Goal: Information Seeking & Learning: Find specific fact

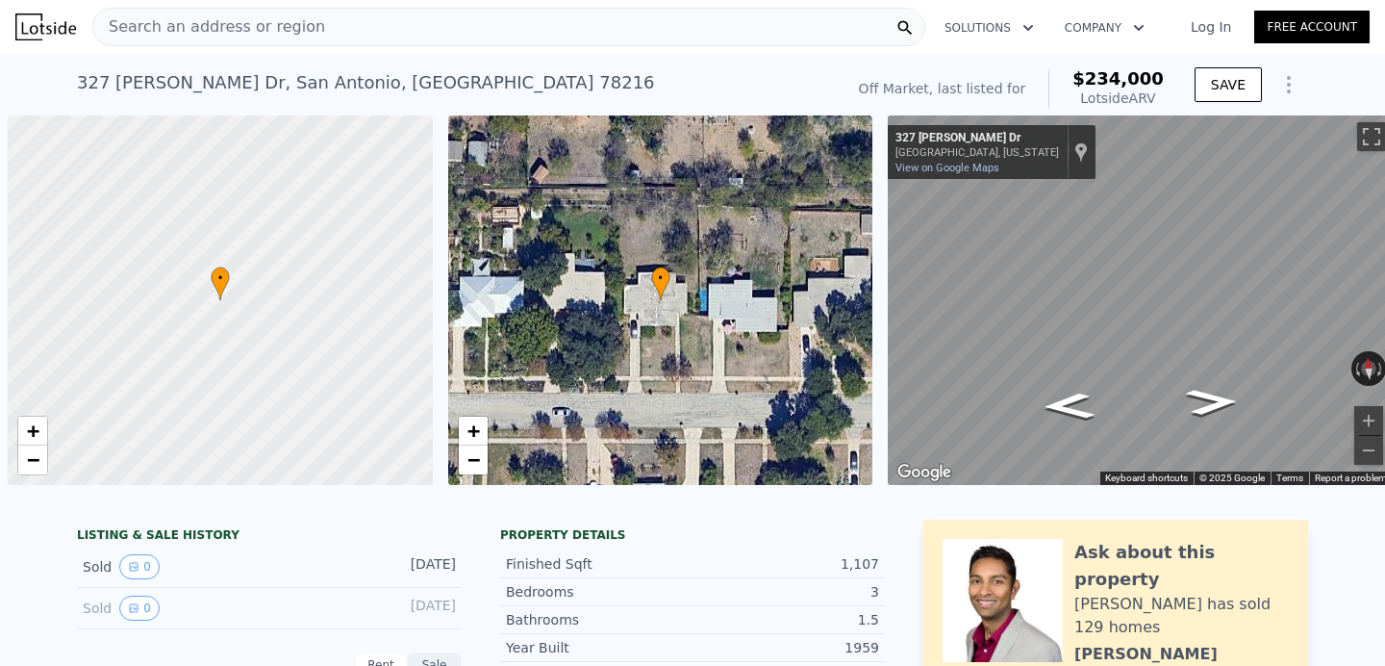
scroll to position [0, 8]
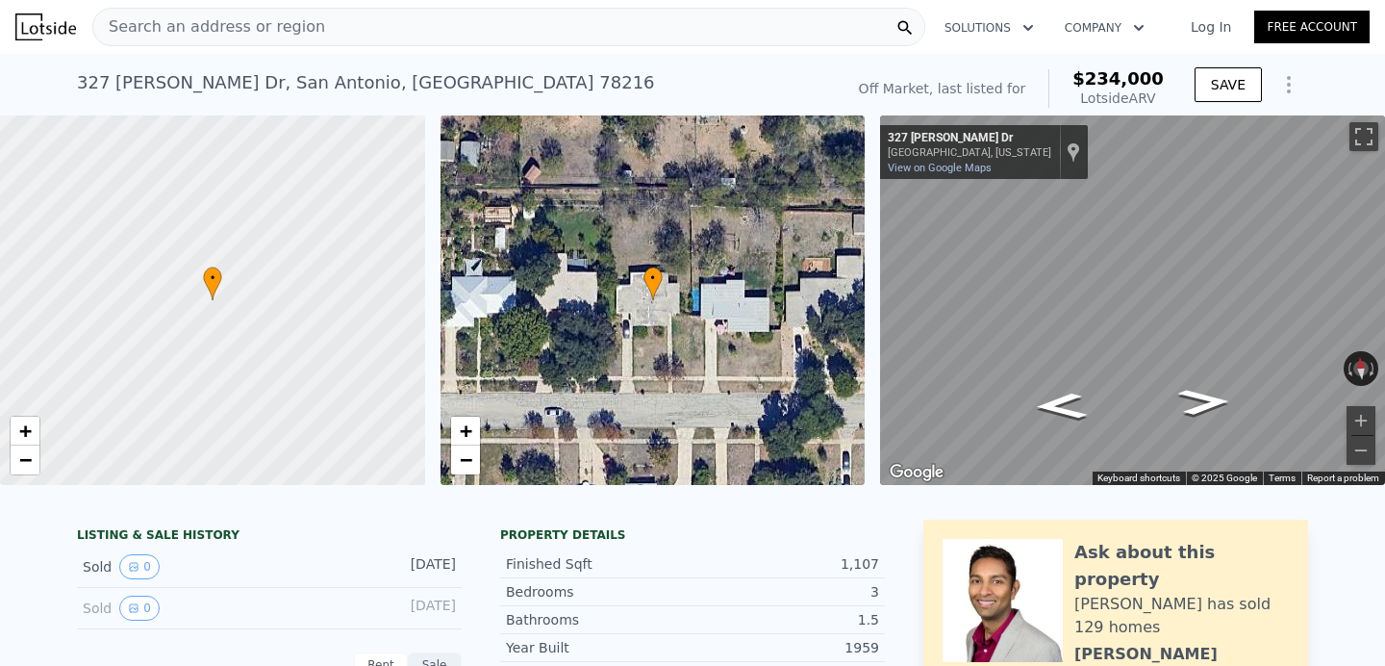
click at [283, 32] on span "Search an address or region" at bounding box center [209, 26] width 232 height 23
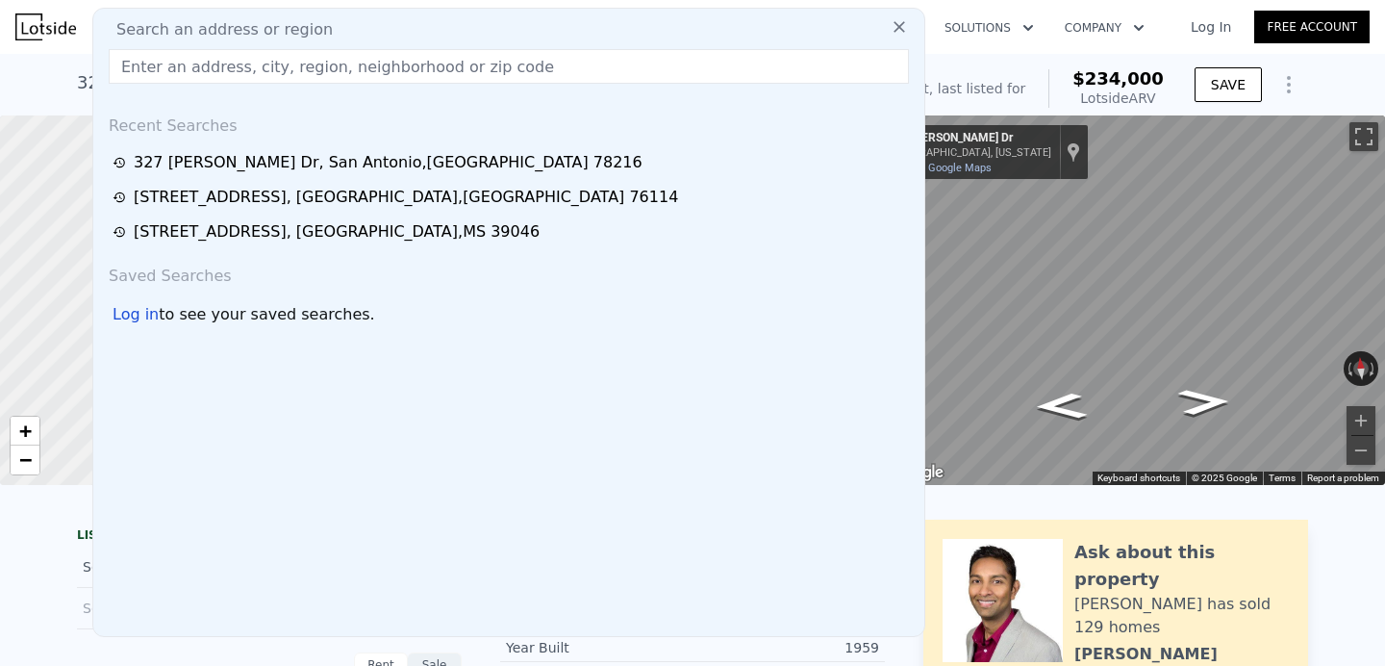
click at [218, 67] on input "text" at bounding box center [509, 66] width 800 height 35
click at [255, 71] on input "text" at bounding box center [509, 66] width 800 height 35
click at [330, 70] on input "text" at bounding box center [509, 66] width 800 height 35
click at [290, 76] on input "text" at bounding box center [509, 66] width 800 height 35
paste input "4400 E Kellis St, Fort Worth, TX 76119"
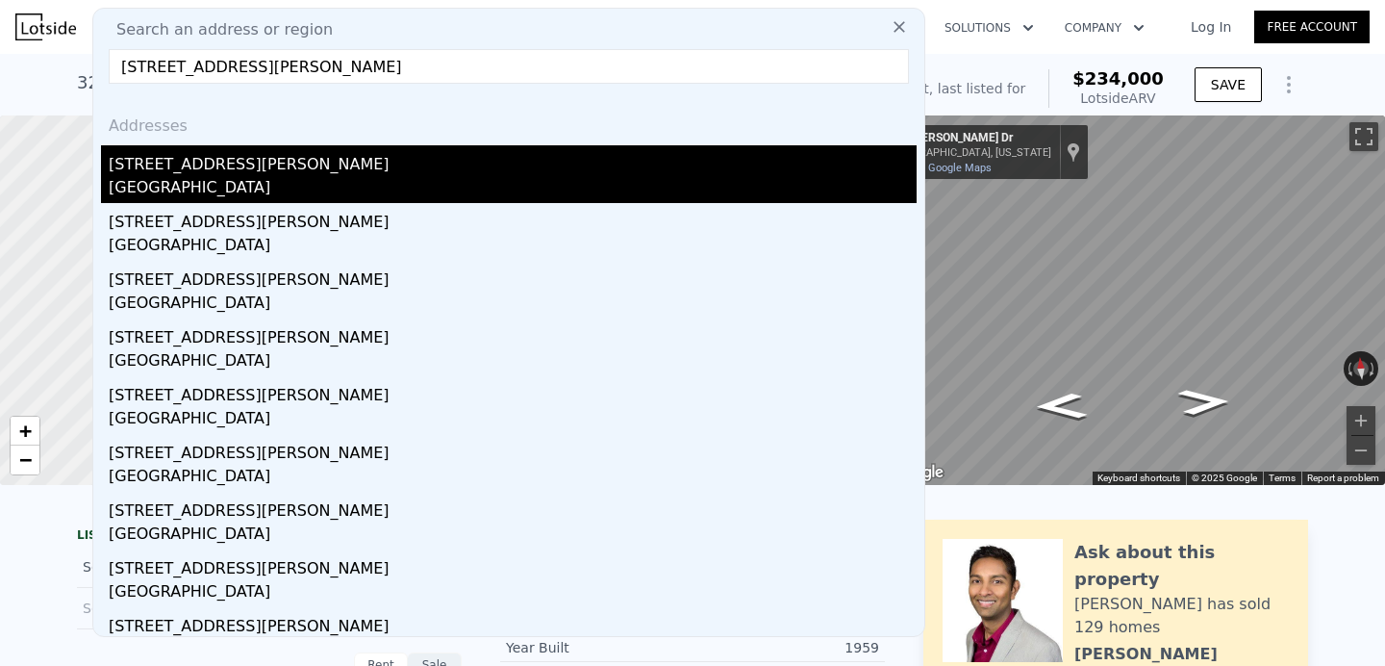
type input "4400 E Kellis St, Fort Worth, TX 76119"
click at [361, 176] on div "Fort Worth, TX 76119" at bounding box center [513, 189] width 808 height 27
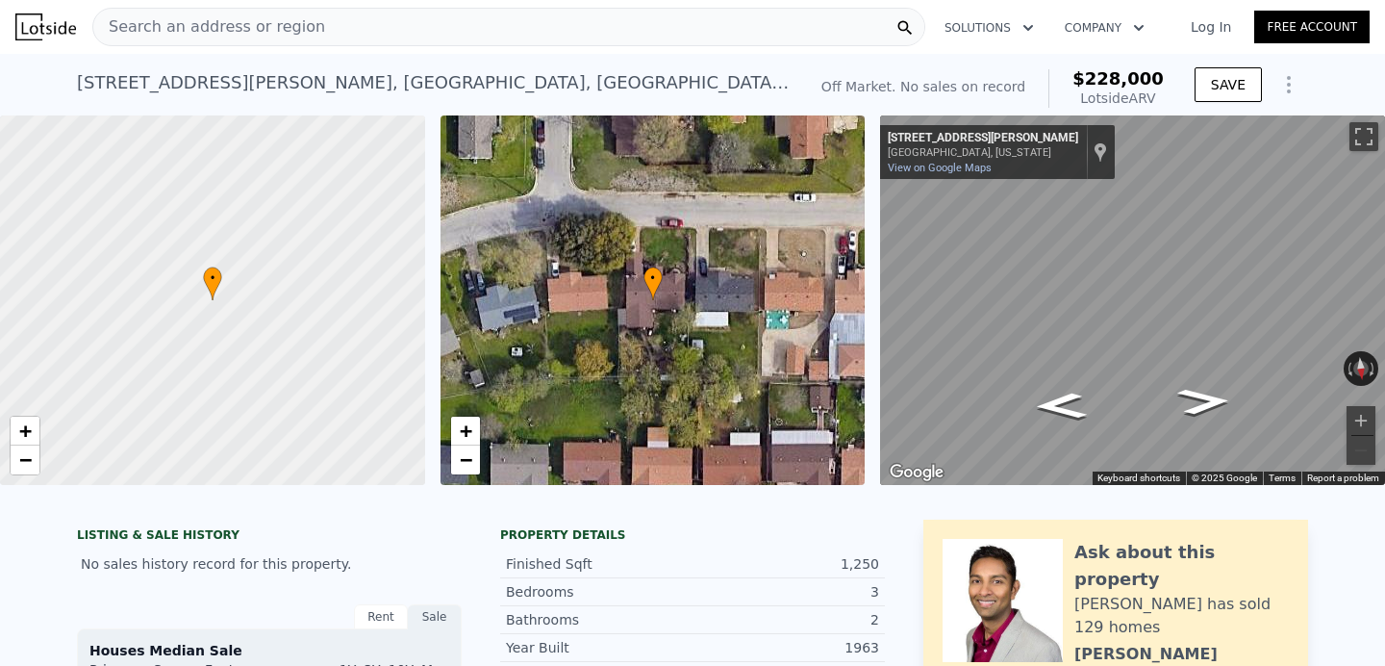
click at [275, 87] on div "4400 E Kellis St , Fort Worth , TX 76119" at bounding box center [434, 82] width 714 height 27
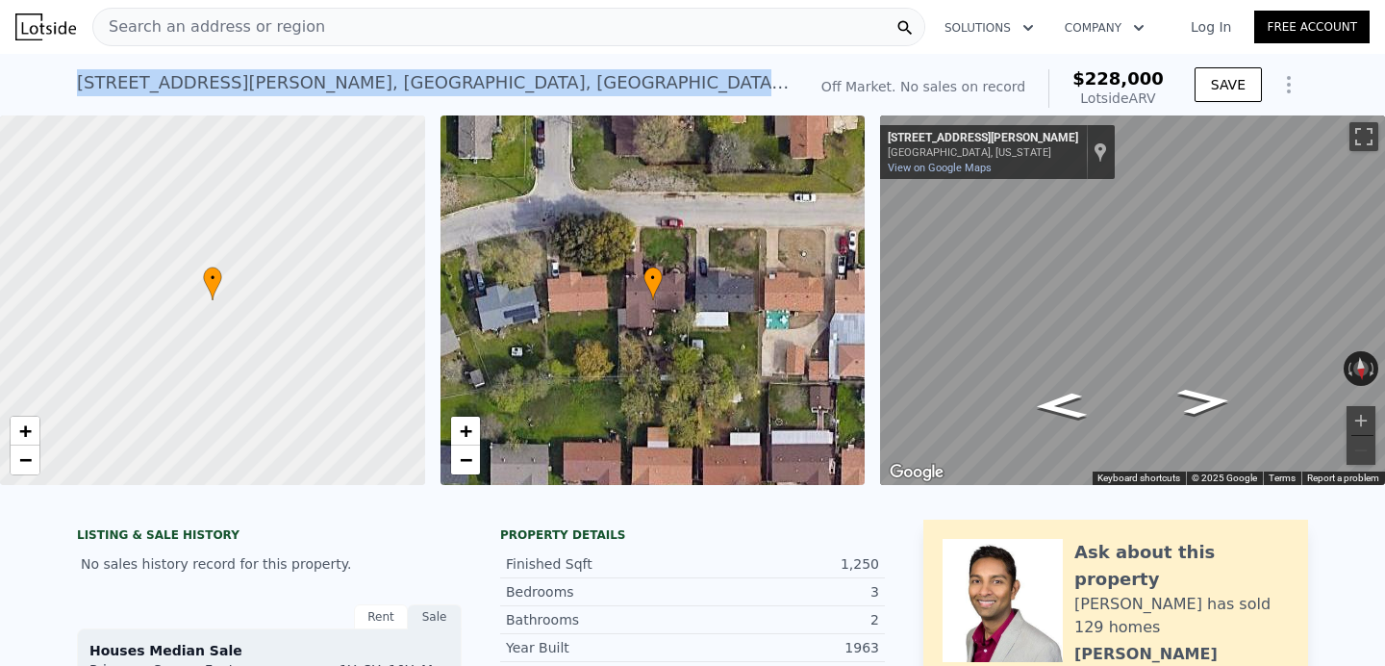
click at [275, 87] on div "4400 E Kellis St , Fort Worth , TX 76119" at bounding box center [434, 82] width 714 height 27
copy div "4400 E Kellis St , Fort Worth , TX 76119 No sales on record (~ARV $228k )"
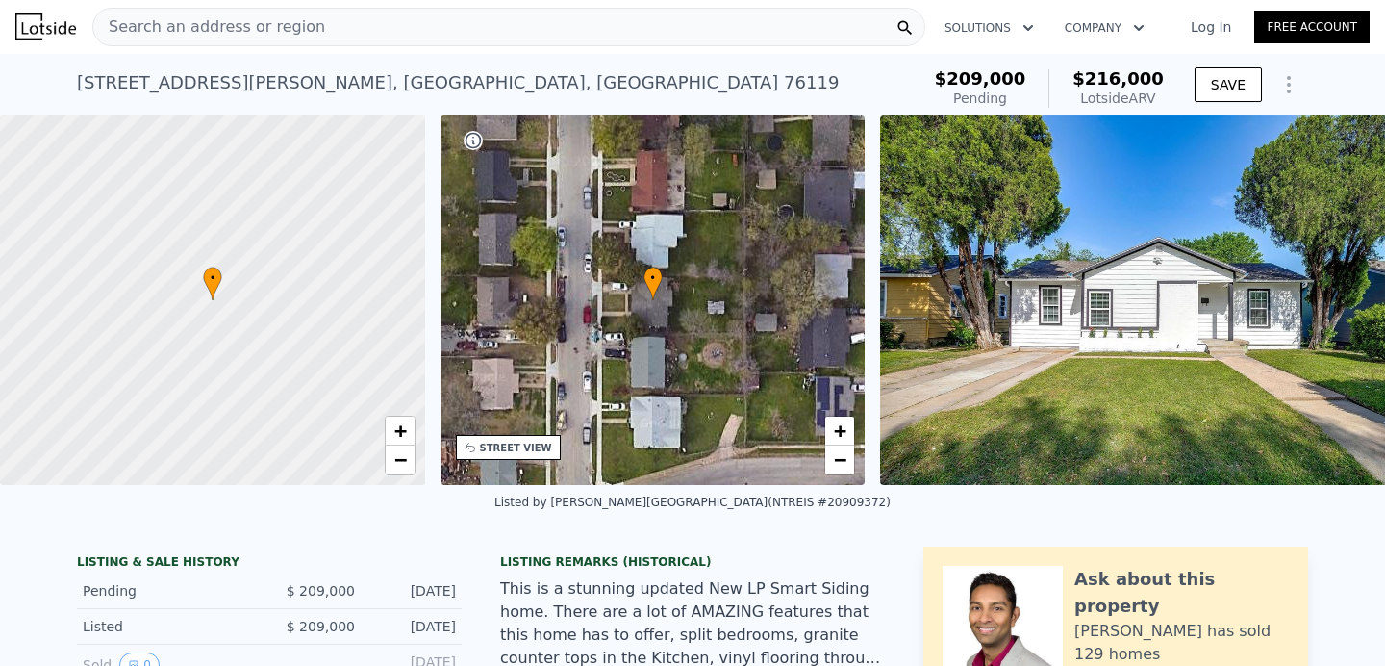
click at [1033, 288] on img at bounding box center [1157, 299] width 555 height 369
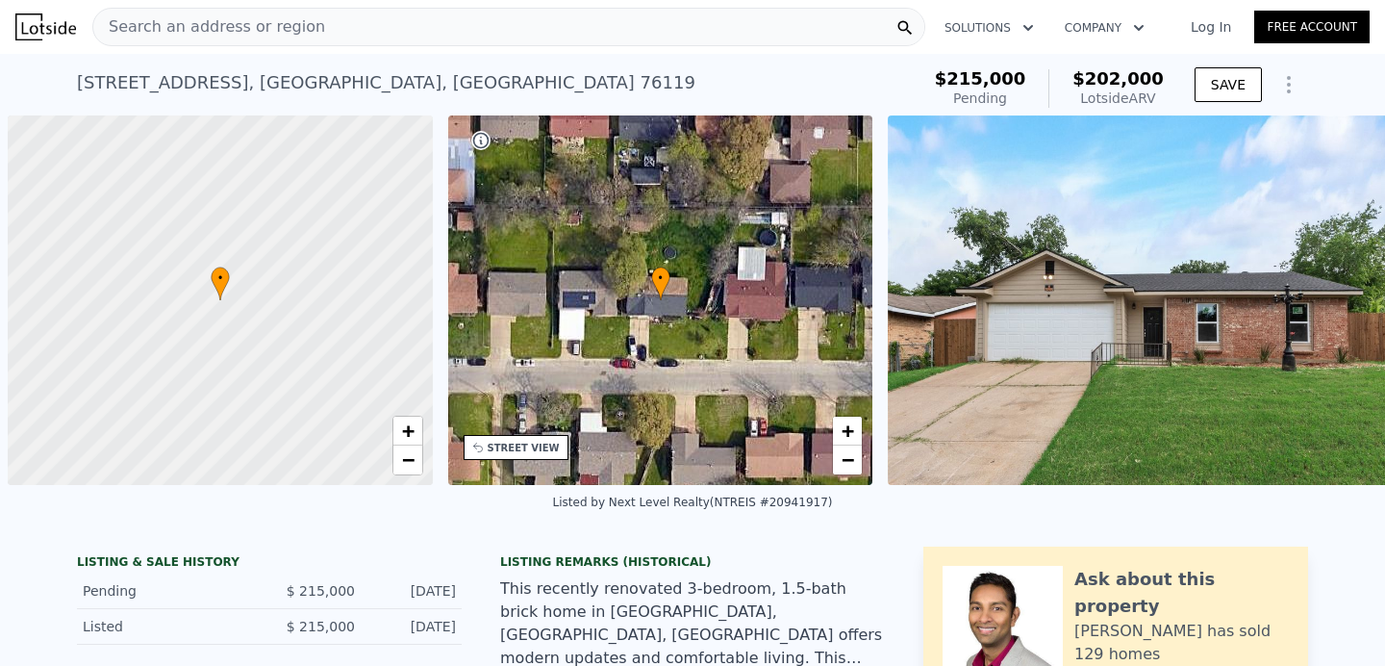
scroll to position [0, 8]
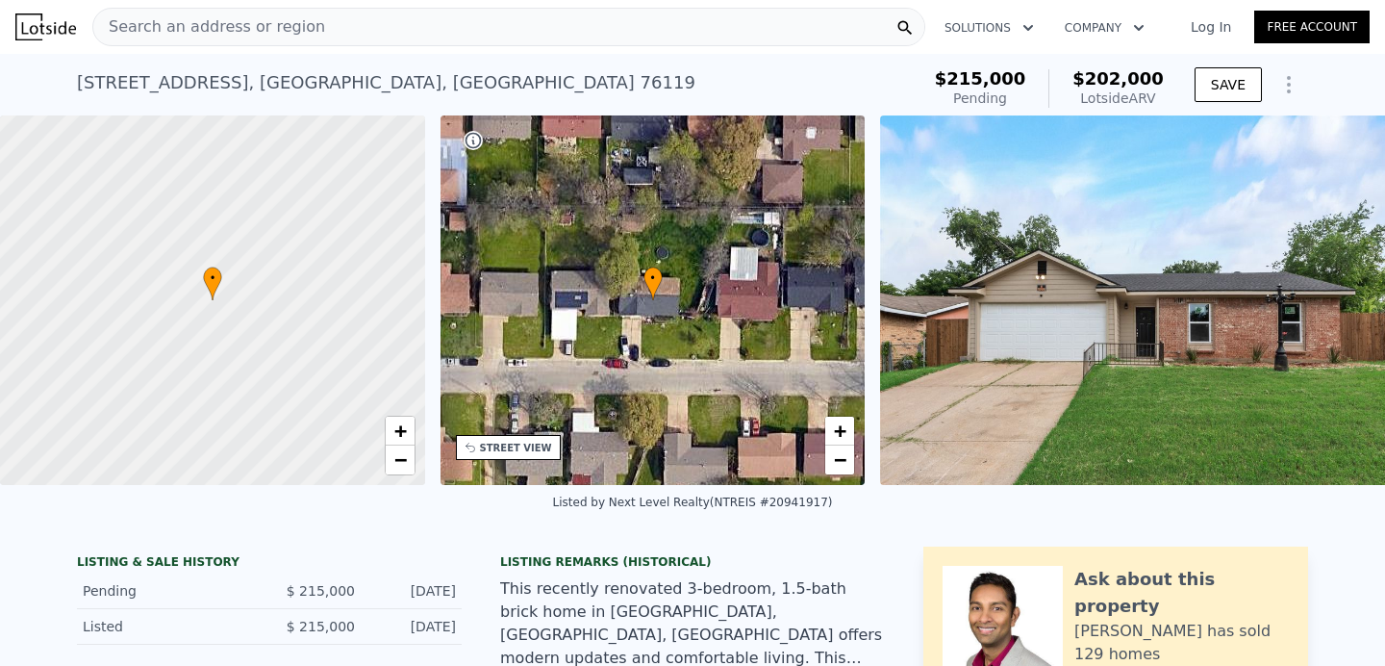
click at [1089, 357] on img at bounding box center [1157, 299] width 554 height 369
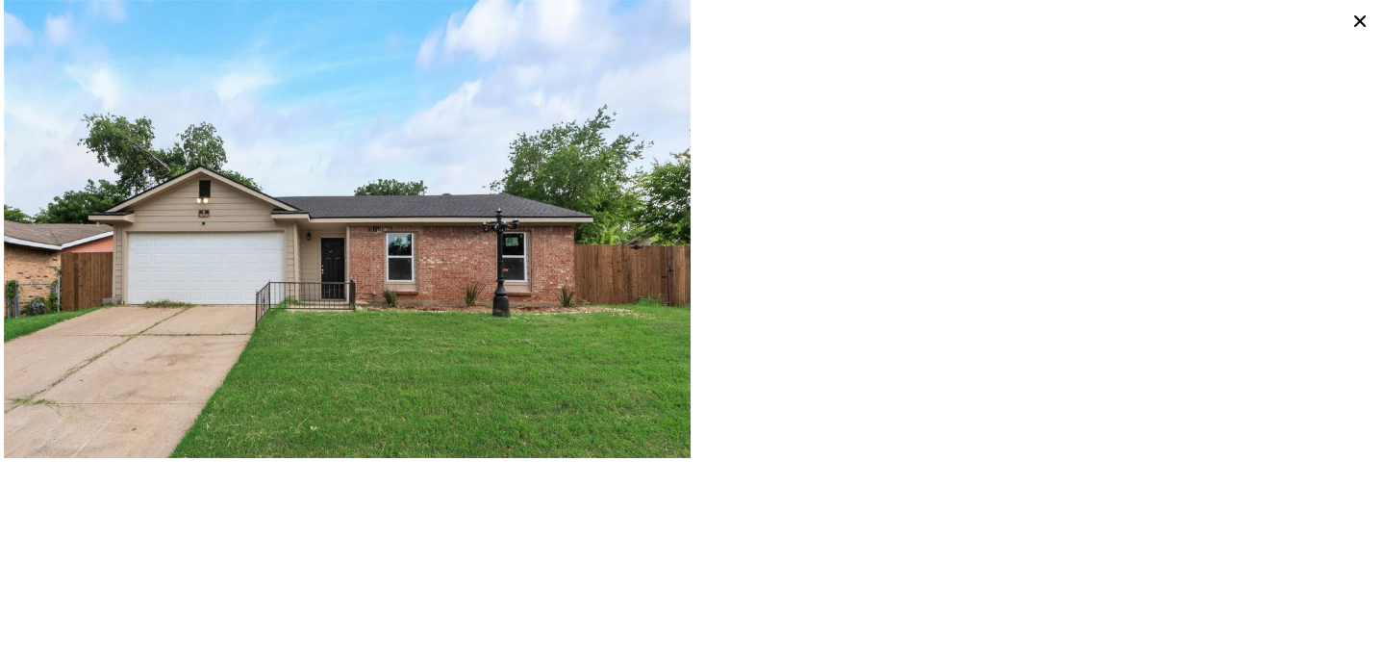
scroll to position [0, 447]
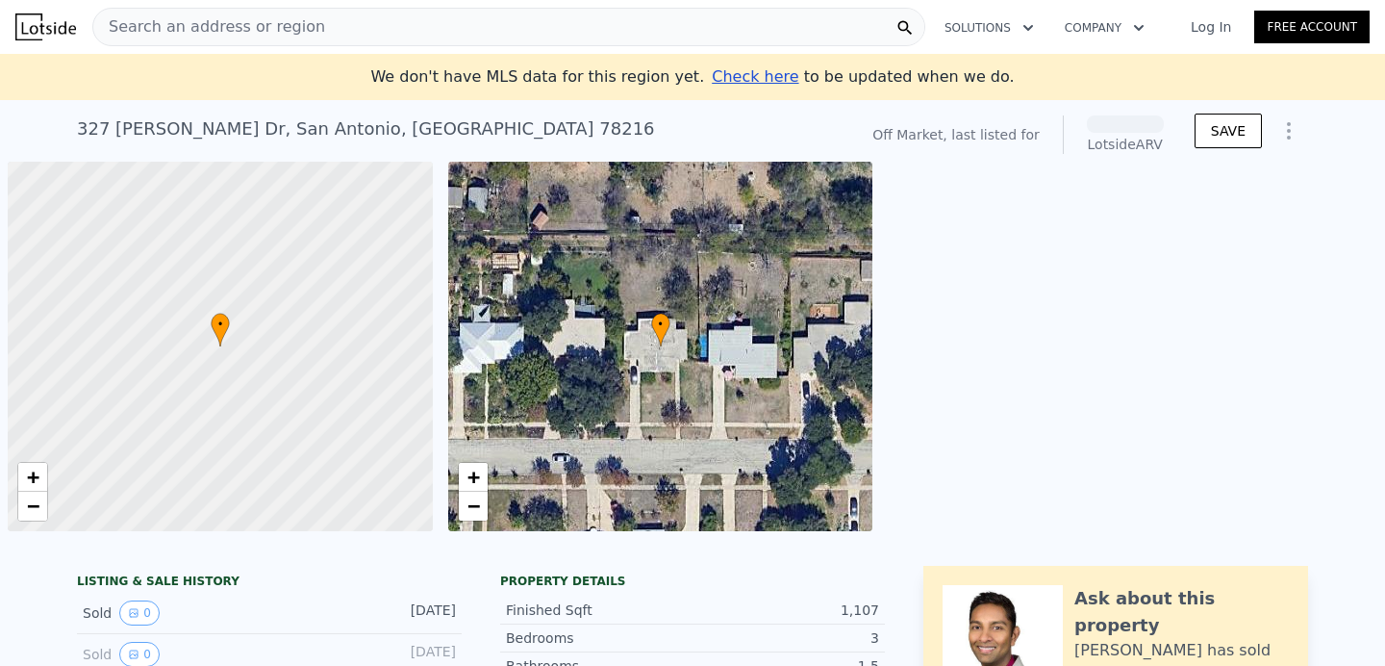
click at [342, 23] on div "Search an address or region" at bounding box center [508, 27] width 833 height 38
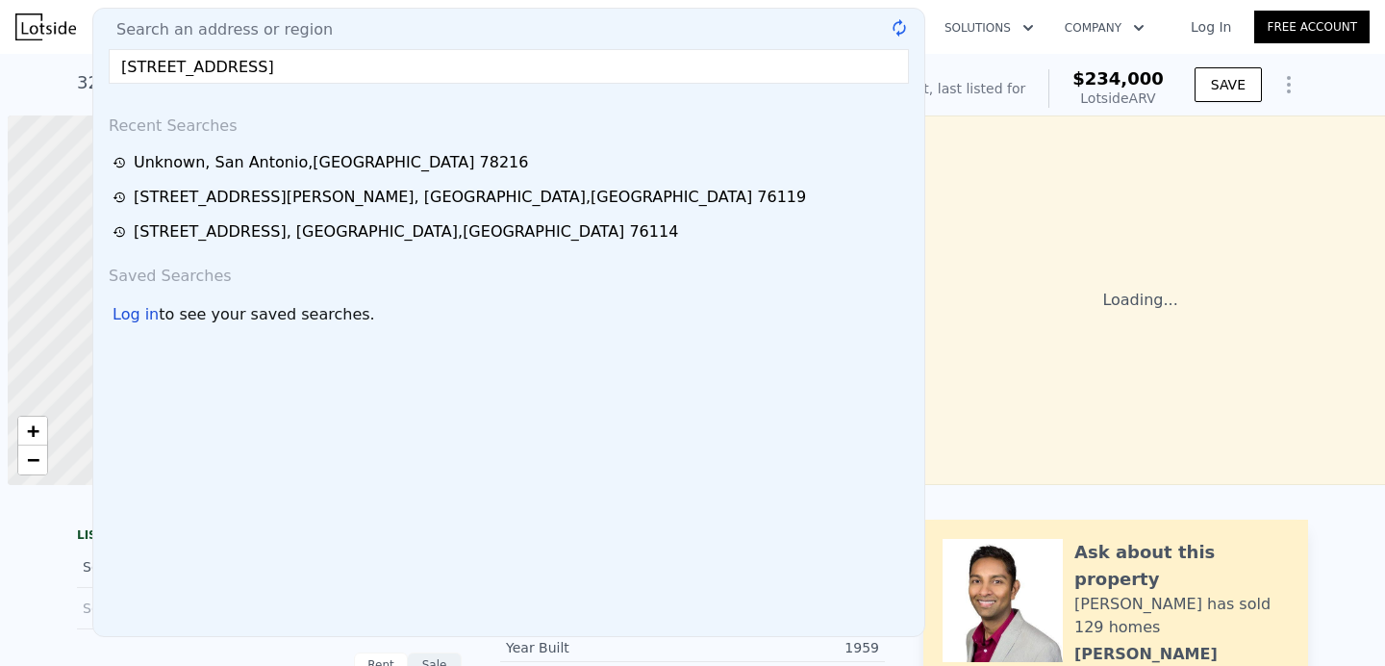
type input "2810 Peppermill Run St, San Antonio, TX 78231"
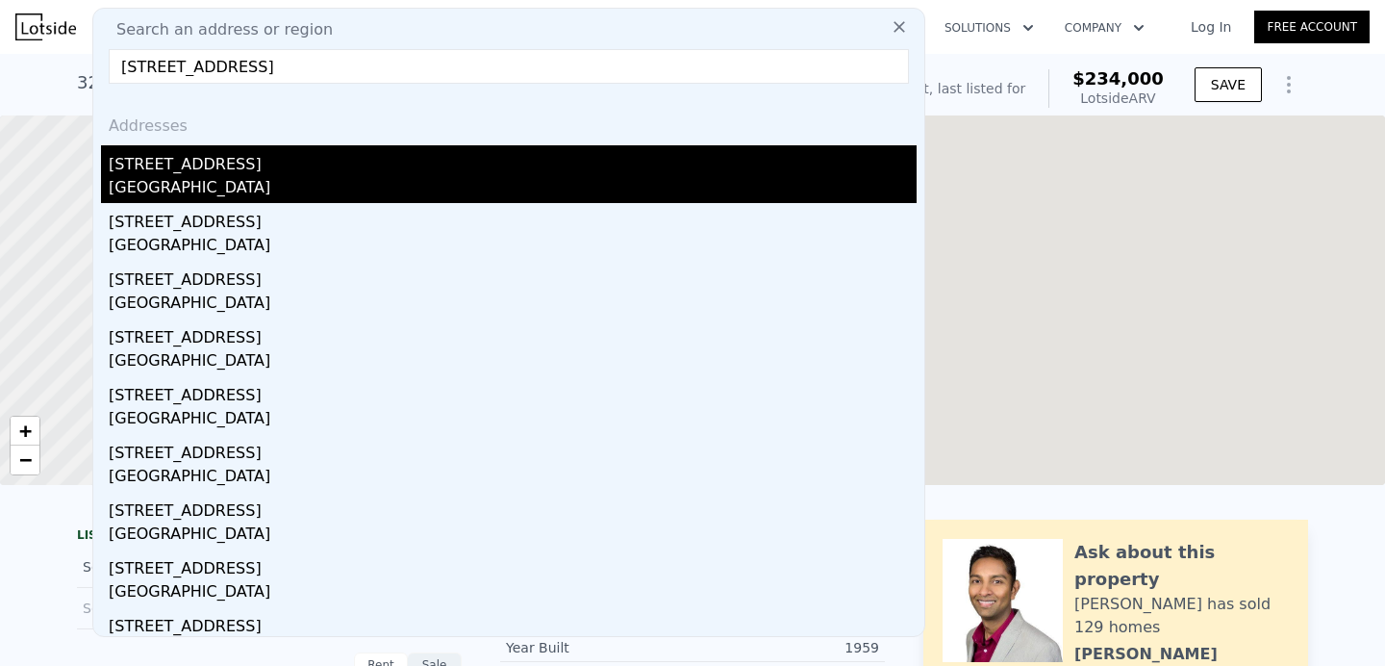
click at [216, 180] on div "San Antonio, TX 78231" at bounding box center [513, 189] width 808 height 27
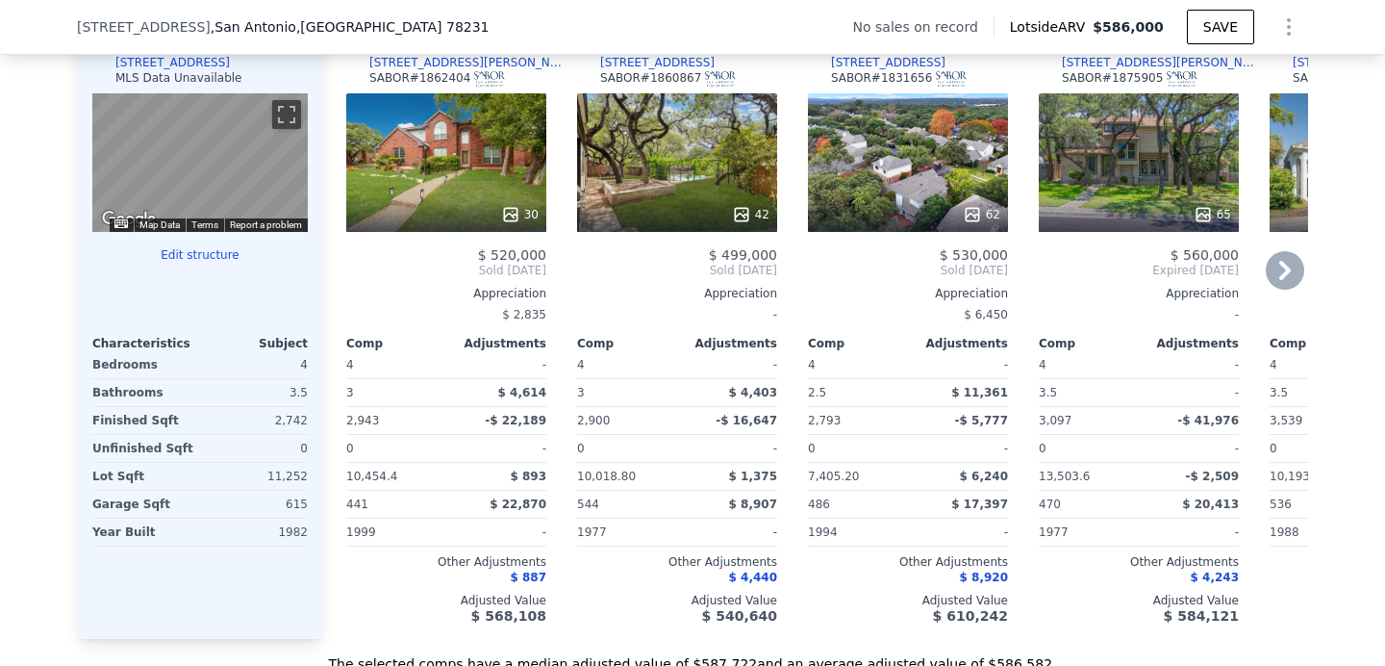
scroll to position [1814, 0]
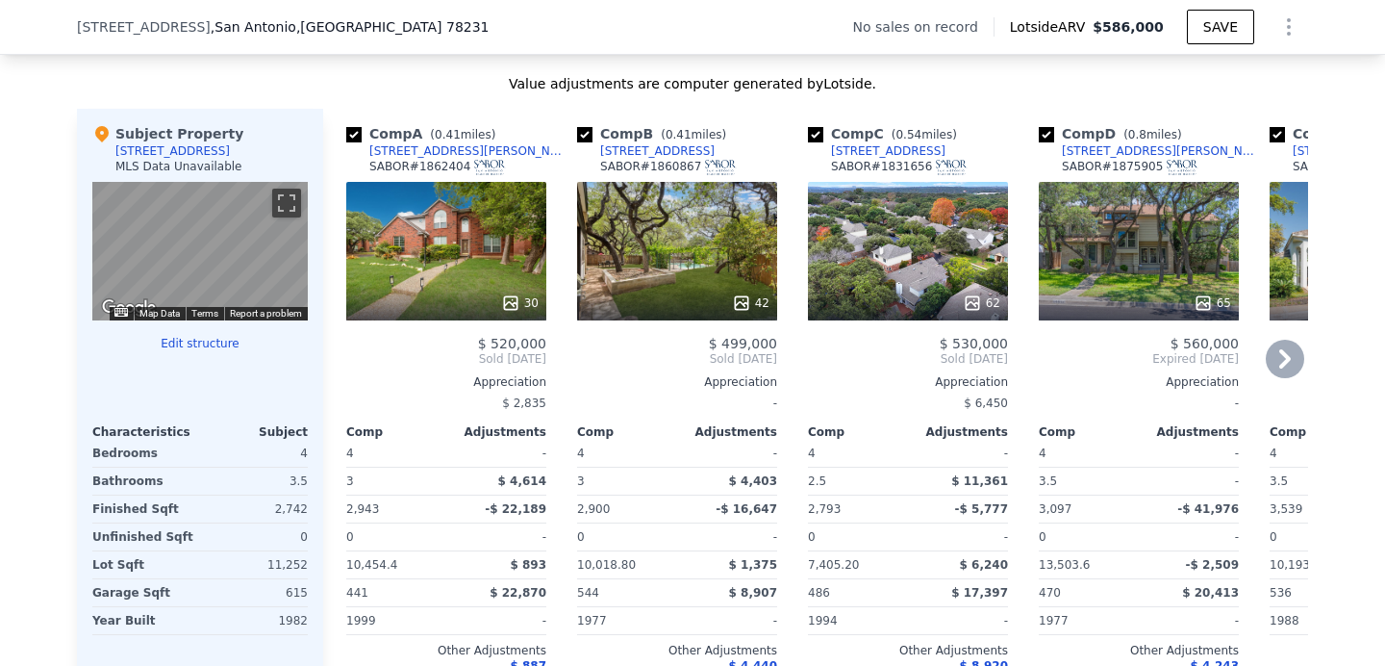
click at [1274, 361] on icon at bounding box center [1285, 359] width 38 height 38
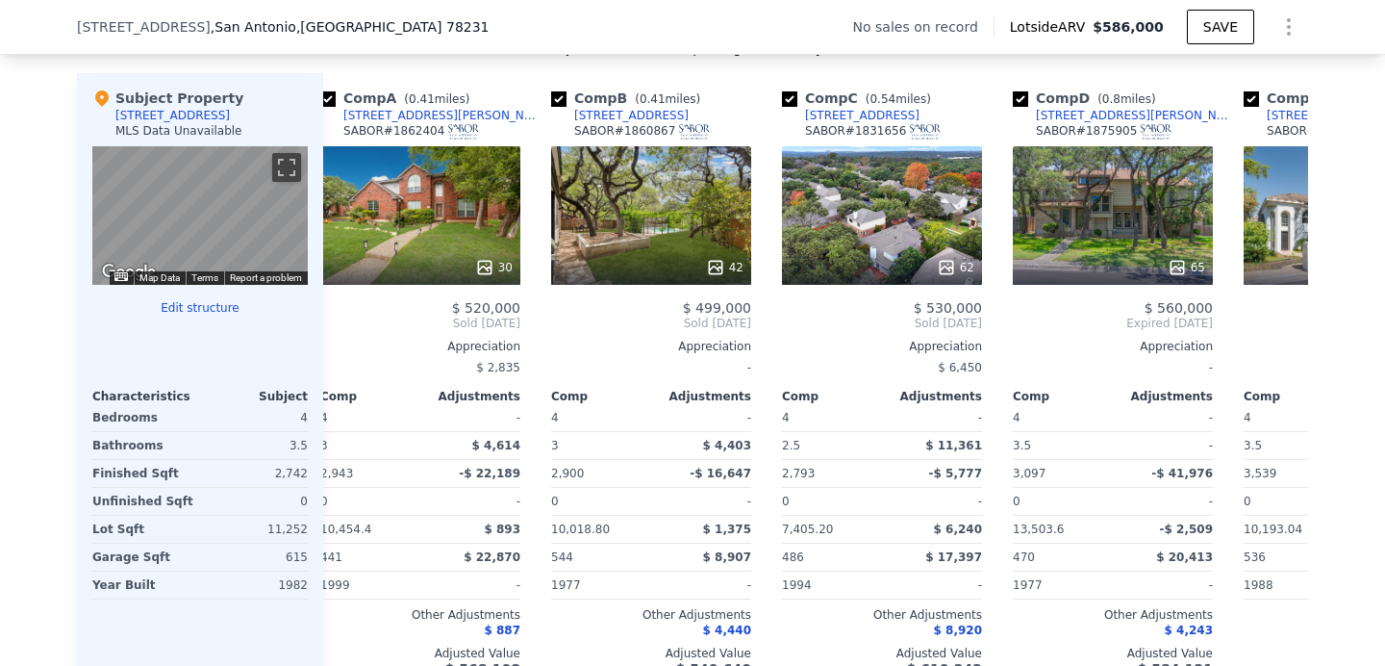
scroll to position [0, 0]
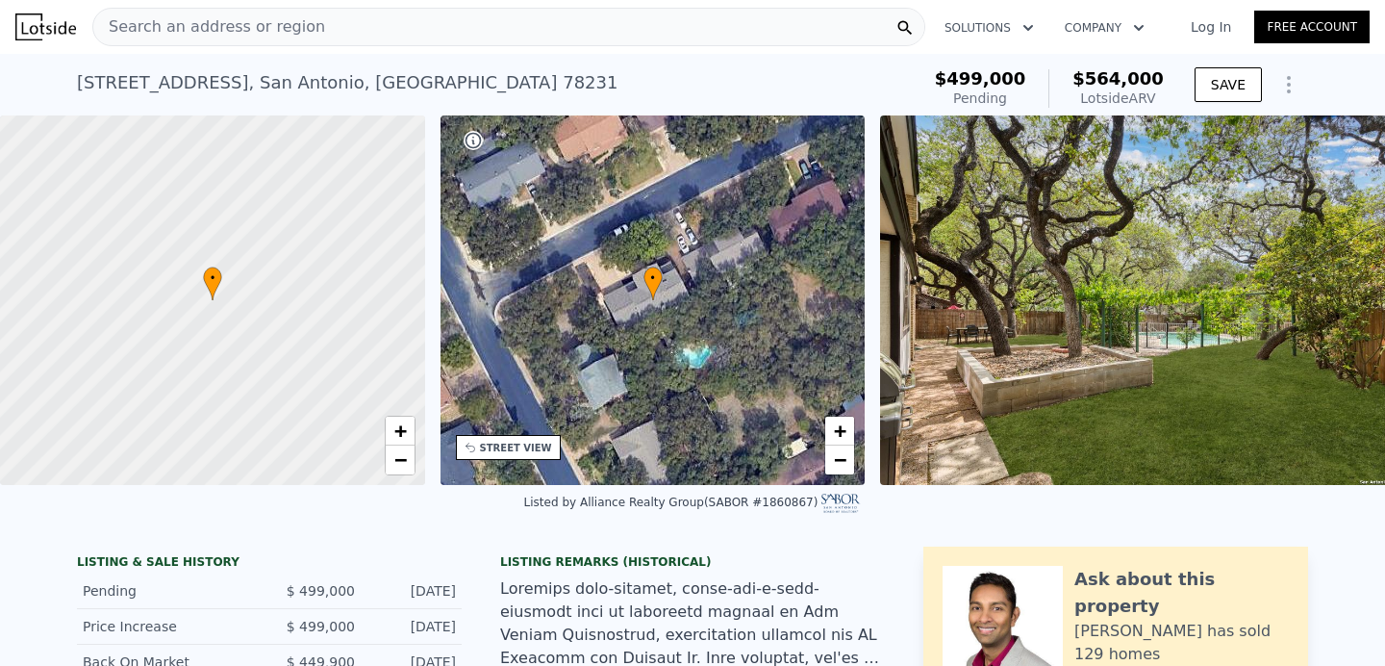
click at [289, 84] on div "[STREET_ADDRESS]" at bounding box center [347, 82] width 541 height 27
click at [289, 84] on div "2922 Sky Cliff St , San Antonio , TX 78231" at bounding box center [347, 82] width 541 height 27
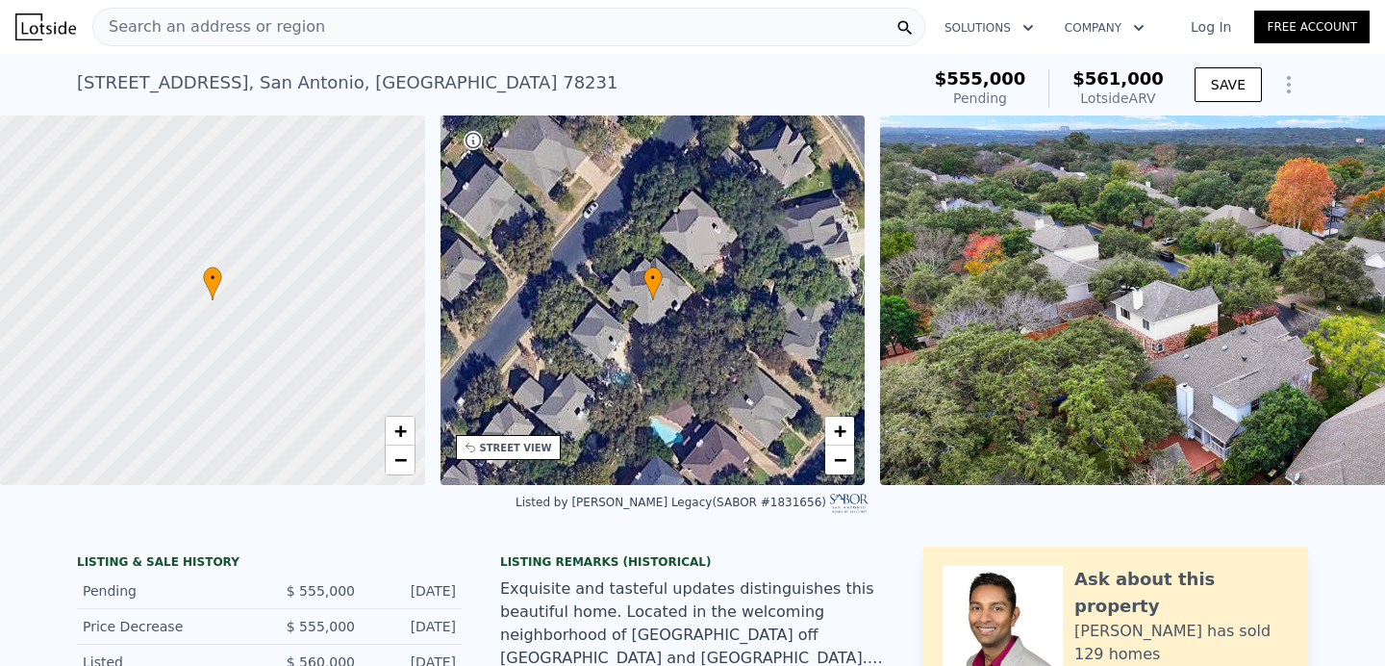
click at [363, 87] on div "2416 Brighton Oaks , San Antonio , TX 78231" at bounding box center [347, 82] width 541 height 27
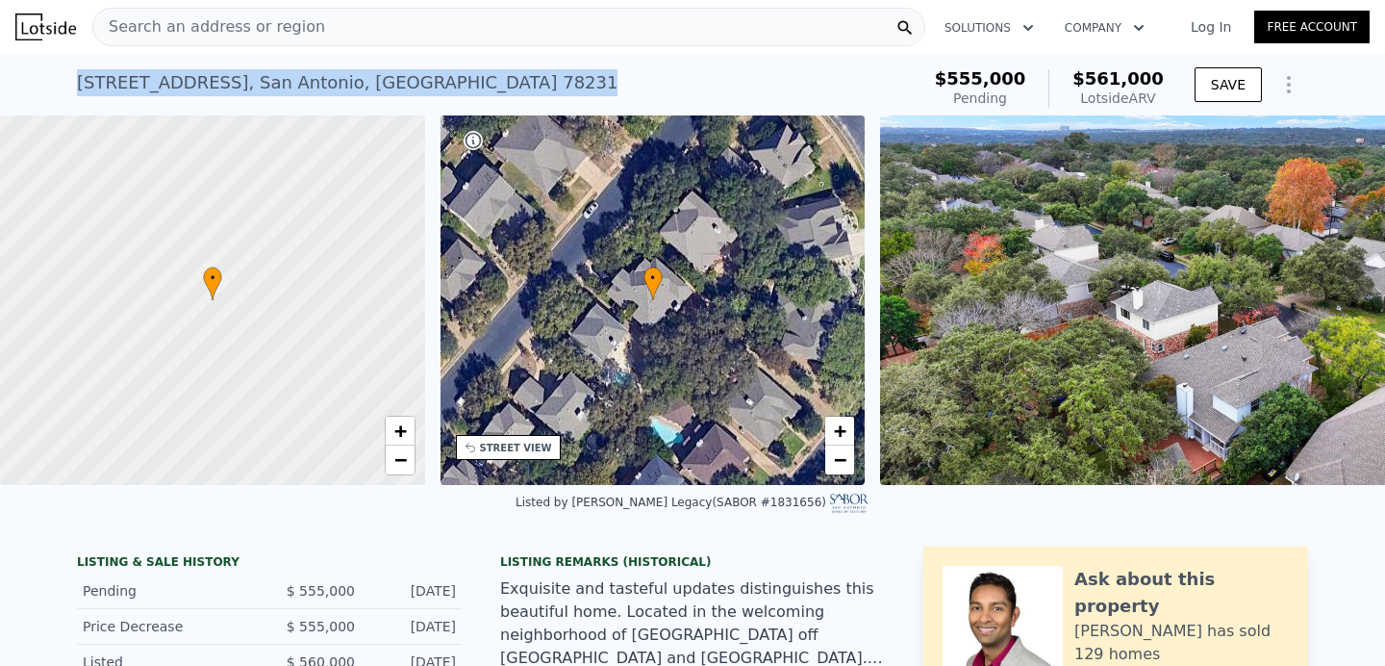
click at [363, 87] on div "2416 Brighton Oaks , San Antonio , TX 78231" at bounding box center [347, 82] width 541 height 27
copy div "2416 Brighton Oaks , San Antonio , TX 78231 Pending from $555k (~ARV $561k )"
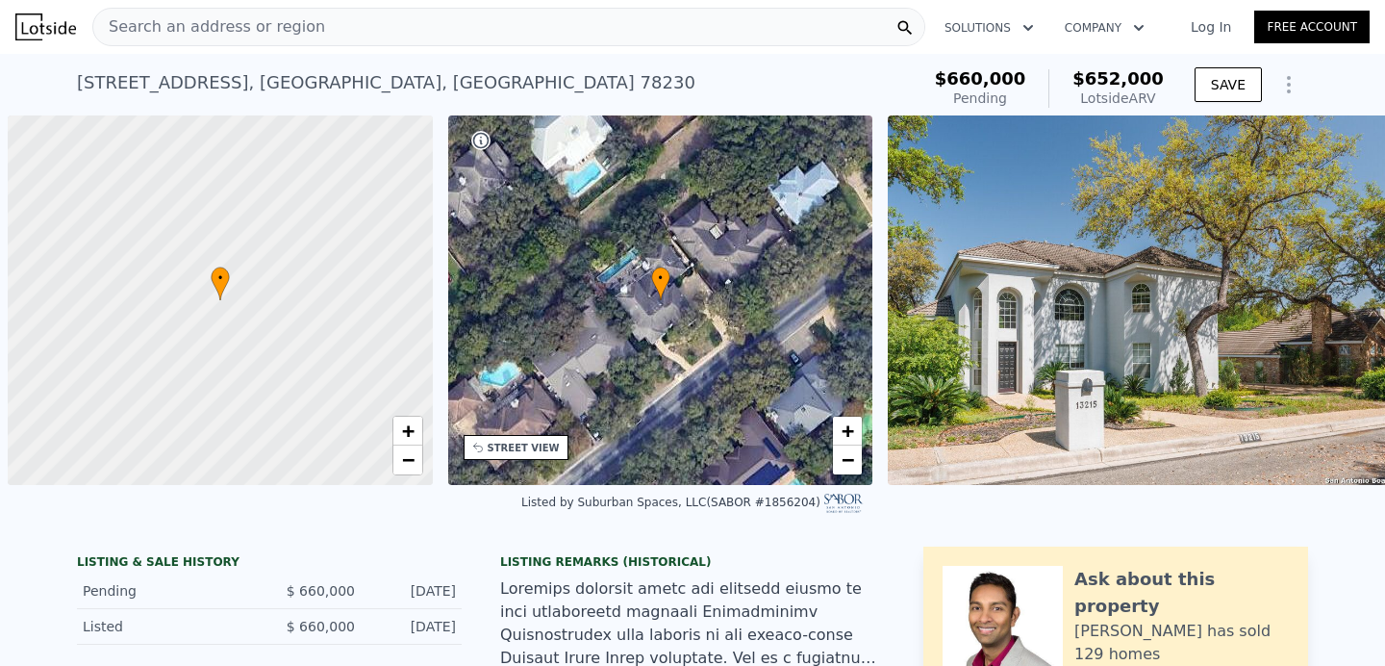
click at [270, 91] on div "[STREET_ADDRESS]" at bounding box center [386, 82] width 619 height 27
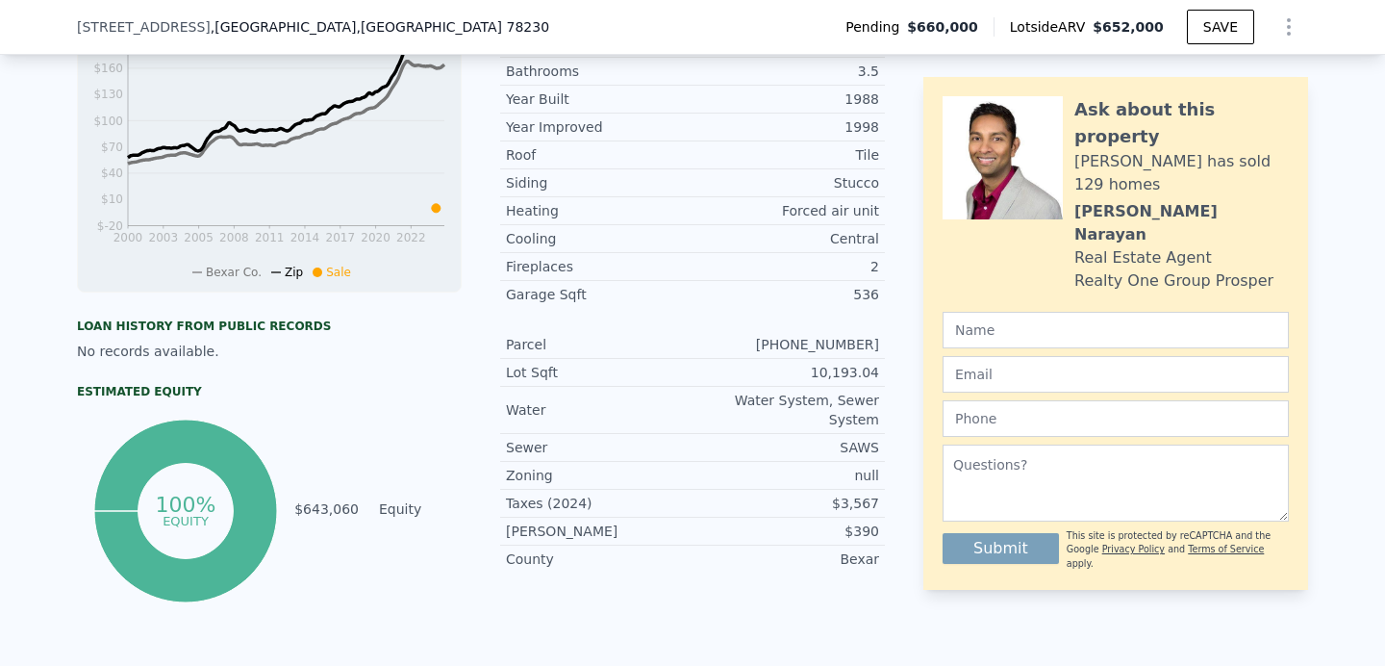
scroll to position [681, 0]
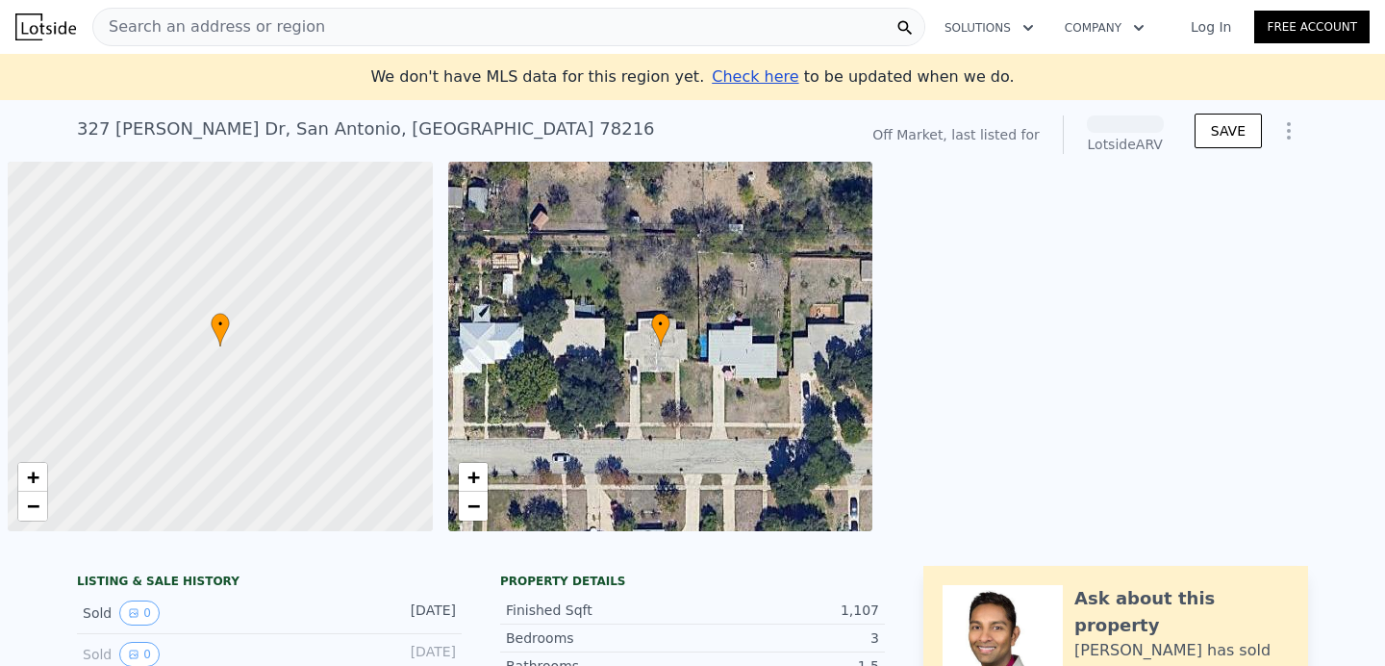
click at [333, 27] on div "Search an address or region" at bounding box center [508, 27] width 833 height 38
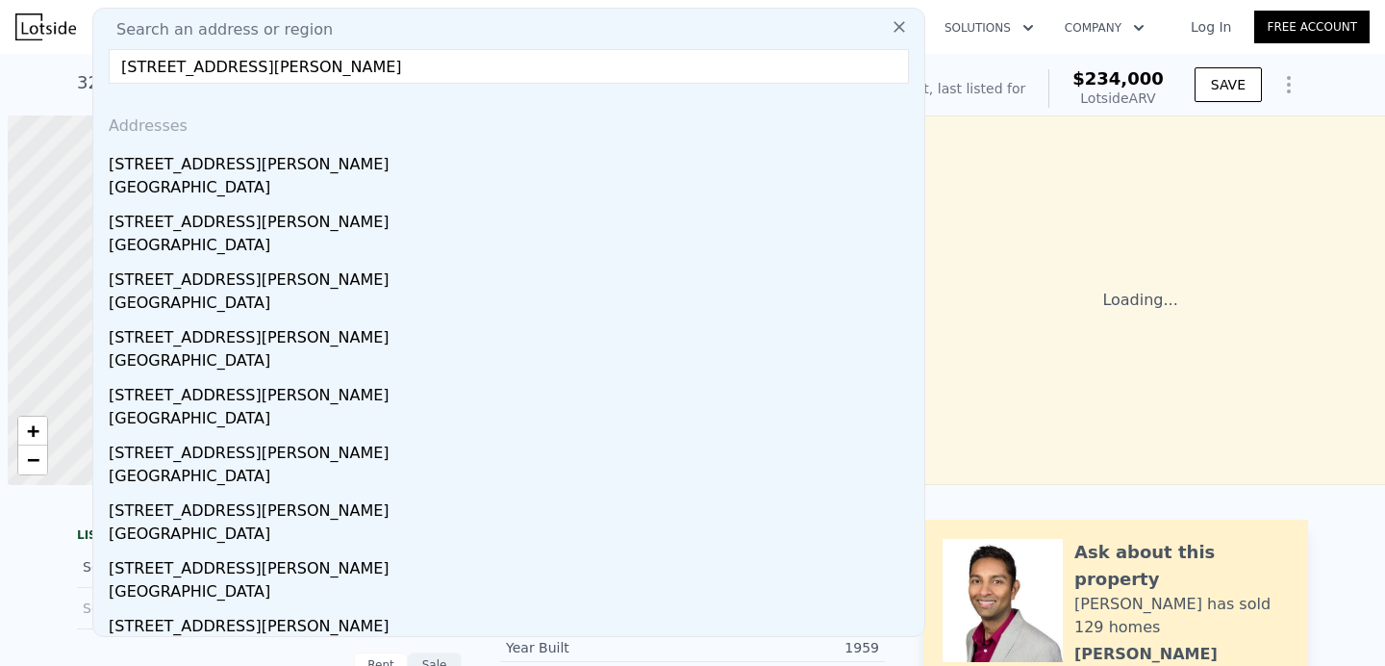
scroll to position [0, 8]
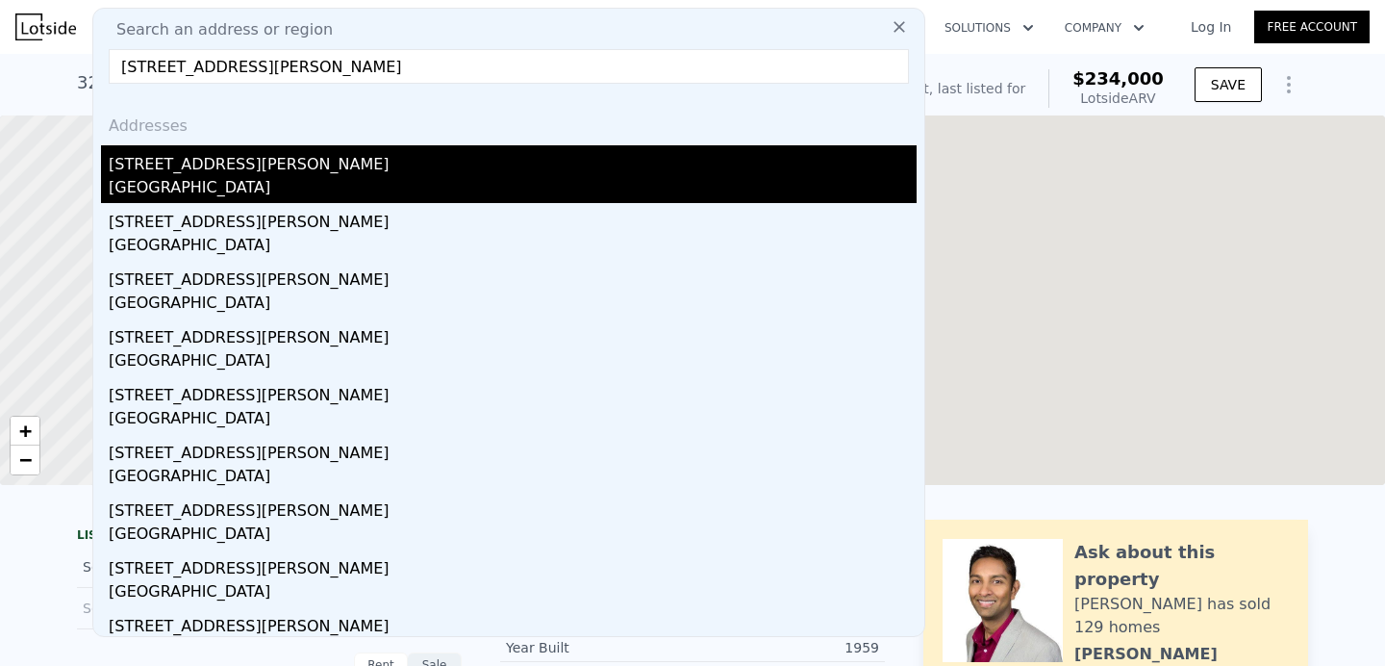
click at [327, 165] on div "[STREET_ADDRESS][PERSON_NAME]" at bounding box center [513, 160] width 808 height 31
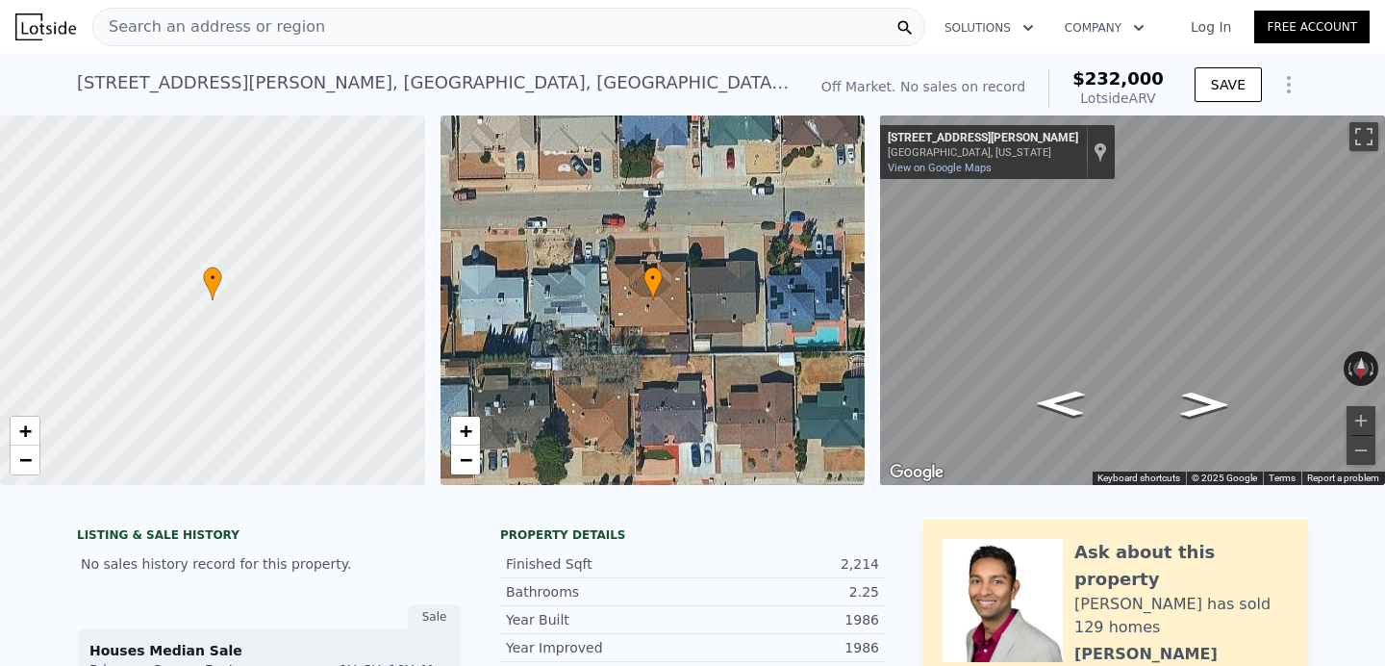
click at [363, 12] on div "Search an address or region" at bounding box center [508, 27] width 833 height 38
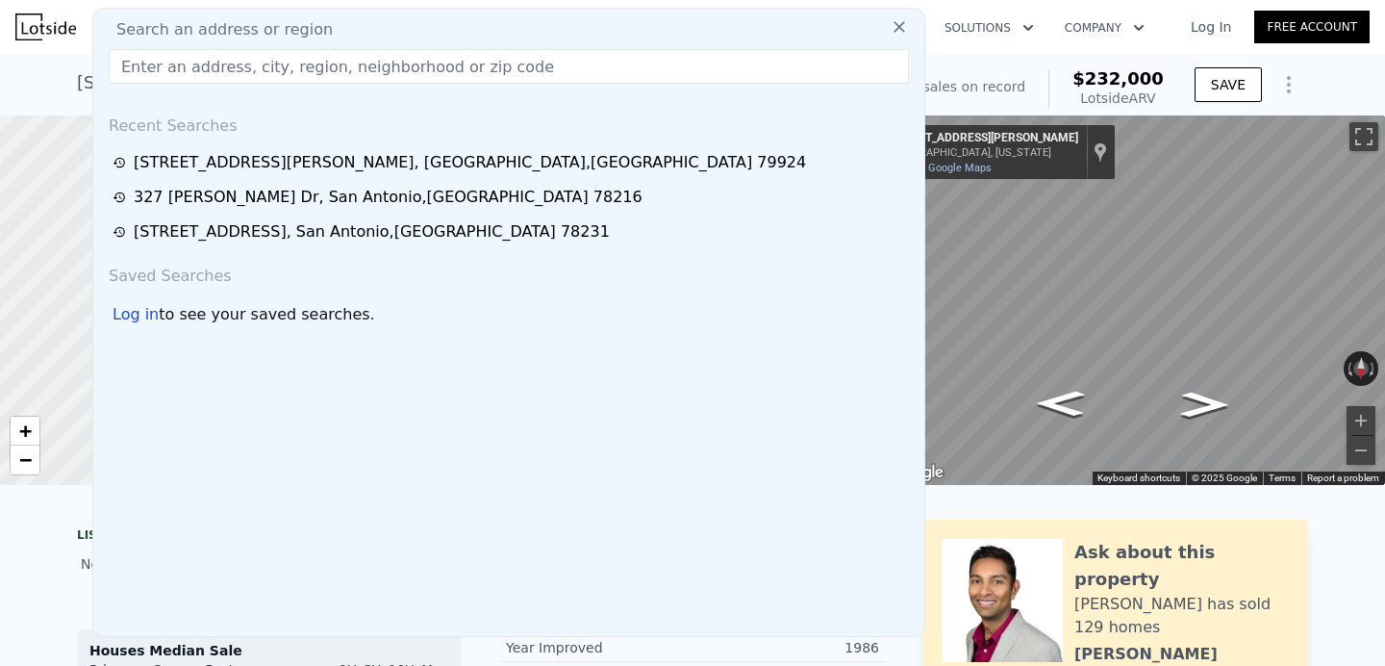
click at [349, 26] on div "Search an address or region" at bounding box center [509, 29] width 816 height 23
click at [329, 63] on input "text" at bounding box center [509, 66] width 800 height 35
paste input "[STREET_ADDRESS][PERSON_NAME]"
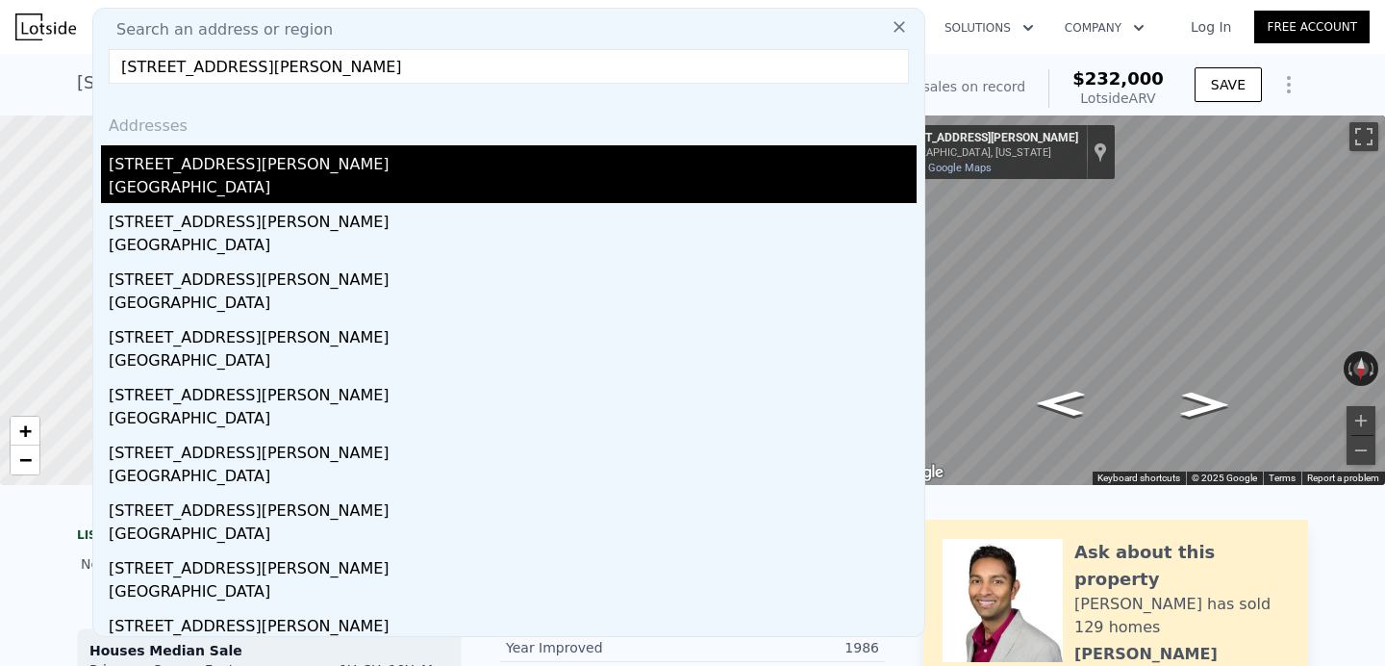
type input "[STREET_ADDRESS][PERSON_NAME]"
click at [337, 157] on div "[STREET_ADDRESS][PERSON_NAME]" at bounding box center [513, 160] width 808 height 31
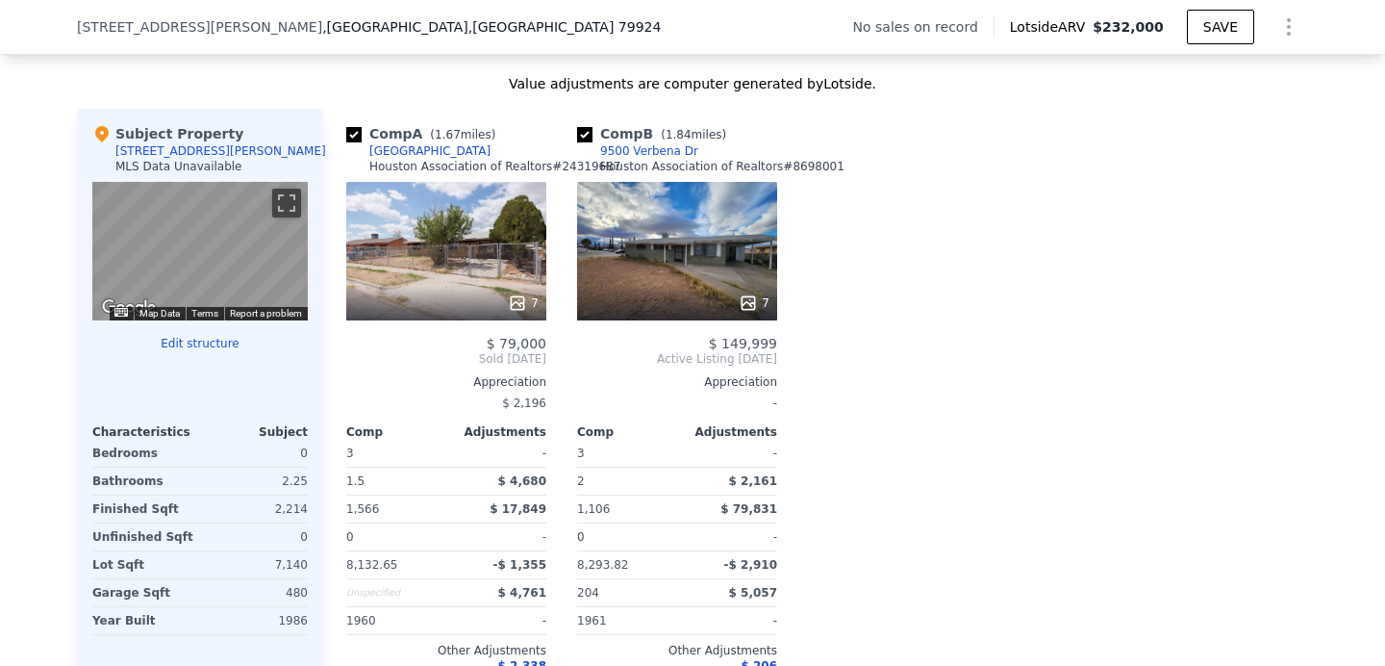
scroll to position [1819, 0]
